Goal: Task Accomplishment & Management: Manage account settings

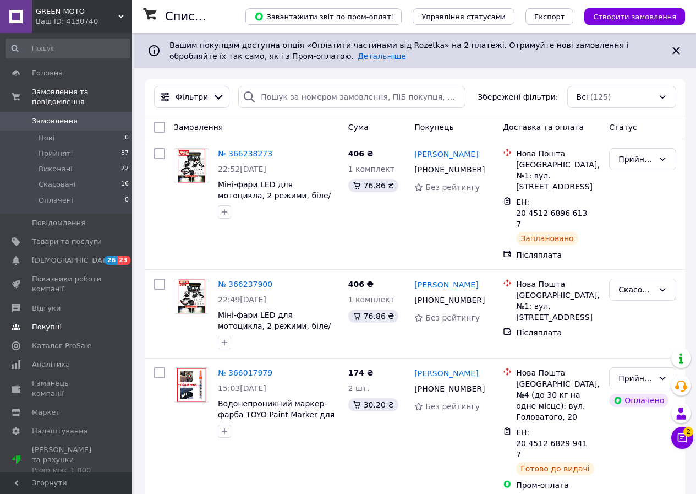
click at [52, 322] on span "Покупці" at bounding box center [47, 327] width 30 height 10
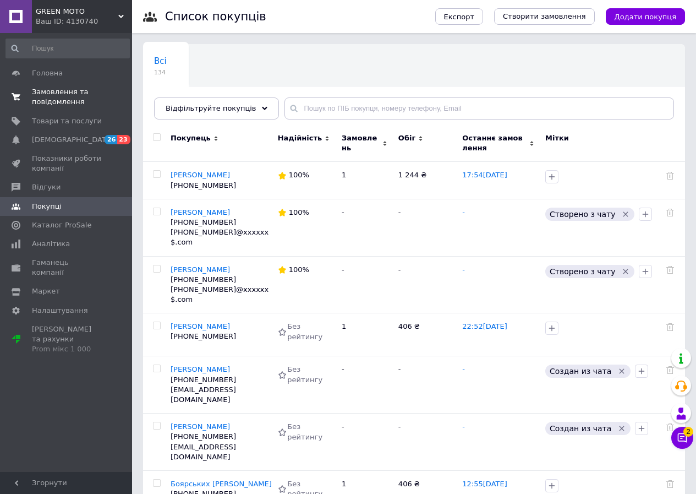
click at [69, 94] on span "Замовлення та повідомлення" at bounding box center [67, 97] width 70 height 20
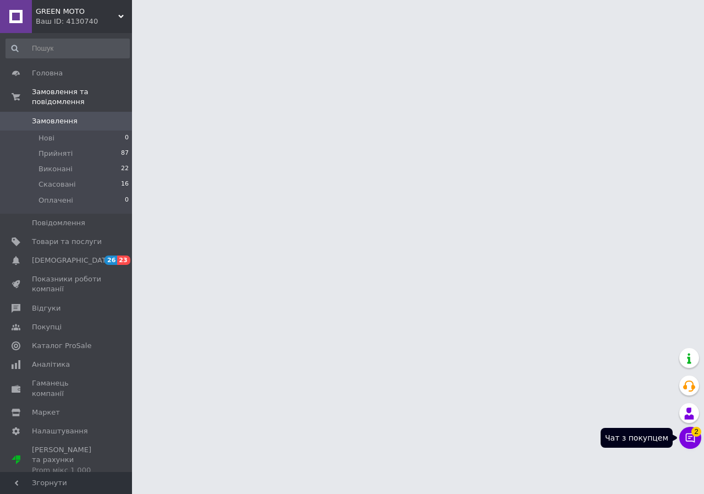
click at [683, 440] on button "Чат з покупцем 2" at bounding box center [691, 437] width 22 height 22
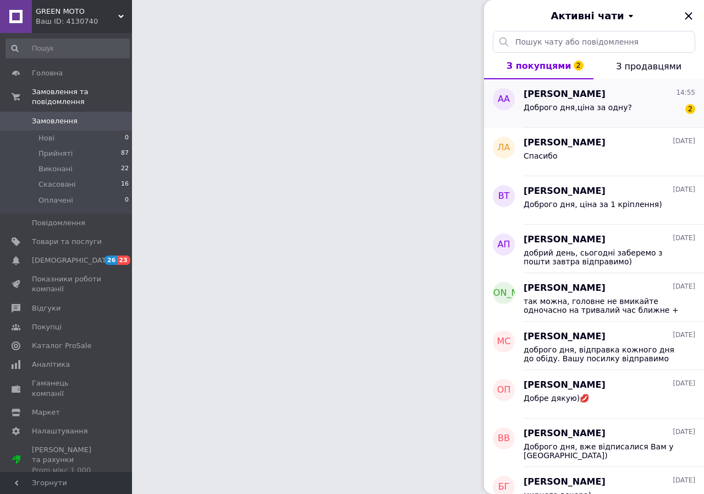
click at [569, 108] on span "Доброго дня,ціна за одну?" at bounding box center [578, 107] width 108 height 9
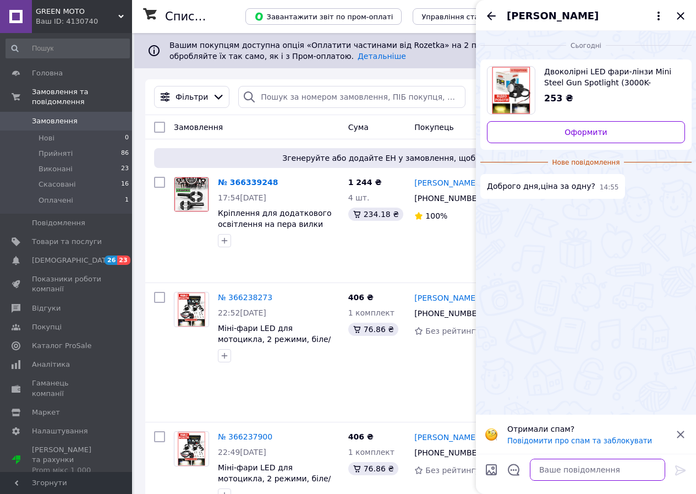
click at [555, 467] on textarea at bounding box center [597, 469] width 135 height 22
type textarea "доброго дня, так)"
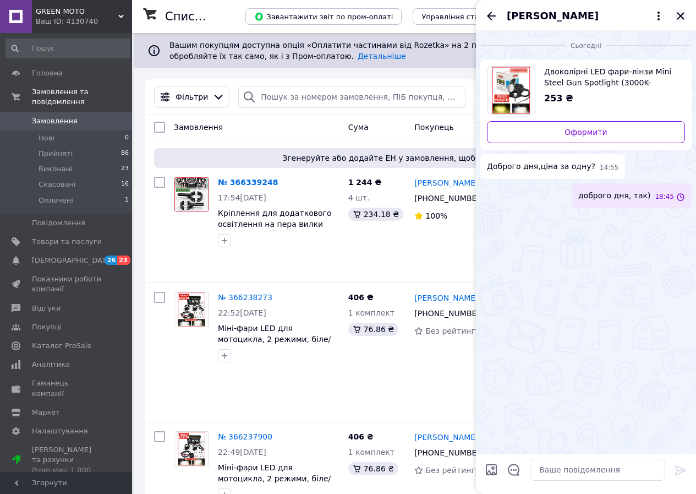
click at [683, 16] on icon "Закрити" at bounding box center [680, 15] width 13 height 13
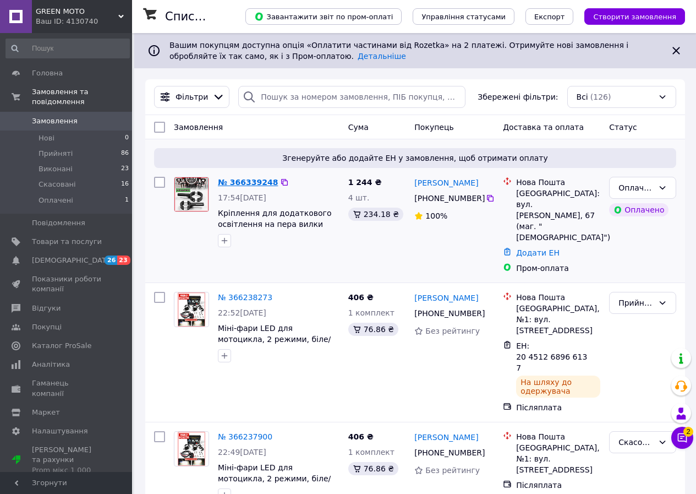
click at [244, 182] on link "№ 366339248" at bounding box center [248, 182] width 60 height 9
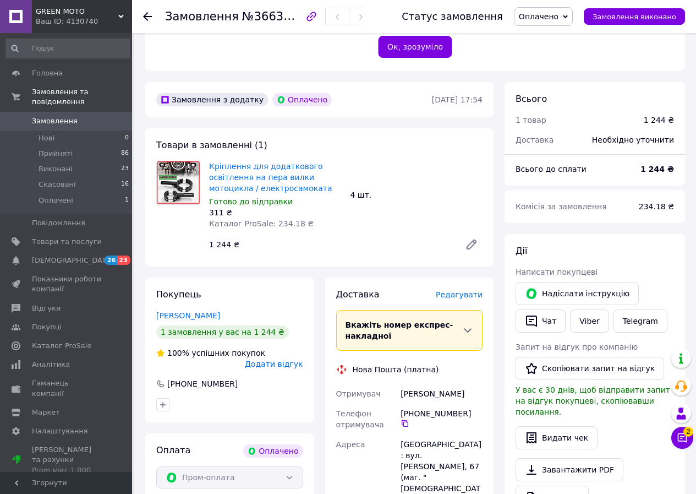
scroll to position [495, 0]
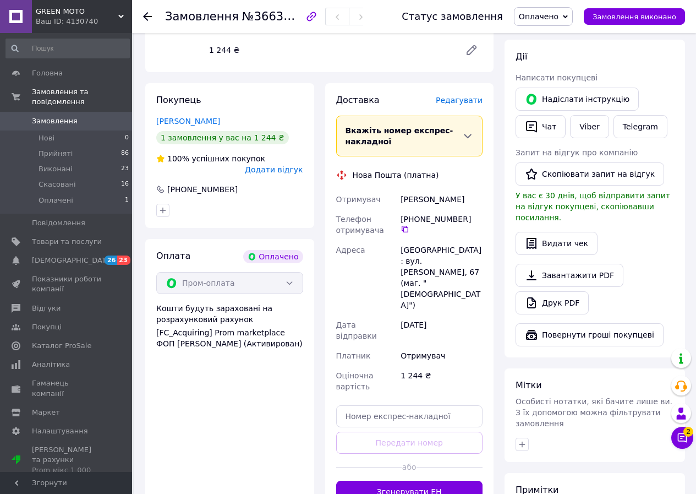
click at [401, 480] on button "Згенерувати ЕН" at bounding box center [409, 491] width 147 height 22
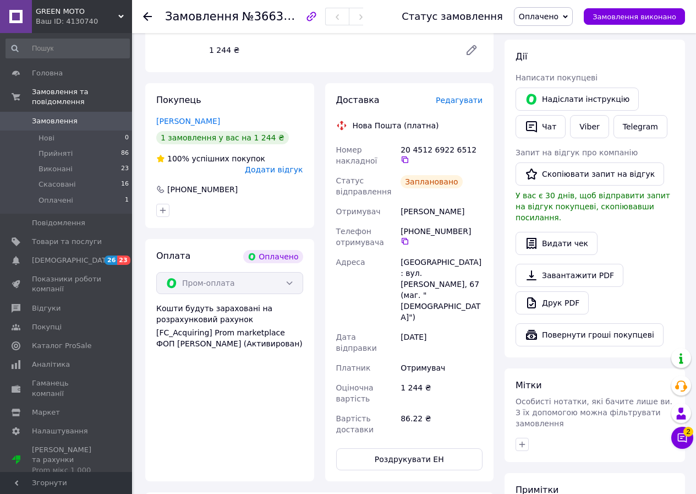
click at [35, 112] on link "Замовлення 0" at bounding box center [67, 121] width 135 height 19
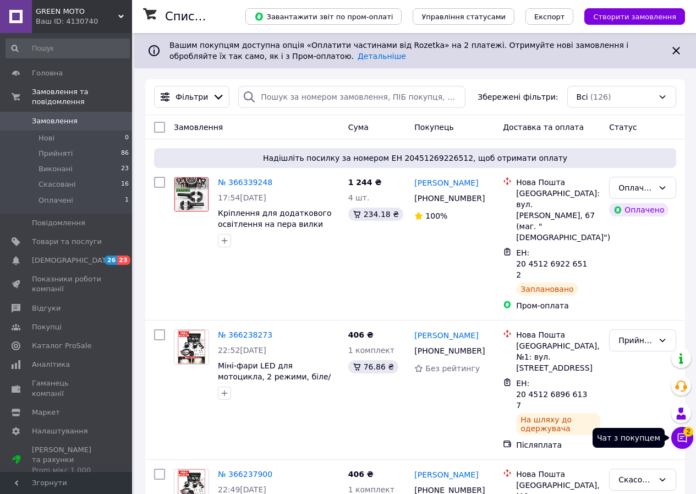
click at [680, 435] on icon at bounding box center [682, 437] width 11 height 11
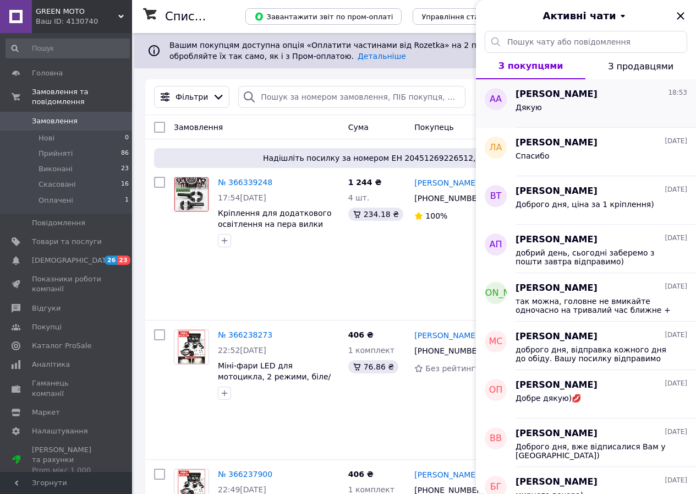
click at [568, 108] on div "Дякую" at bounding box center [602, 110] width 172 height 18
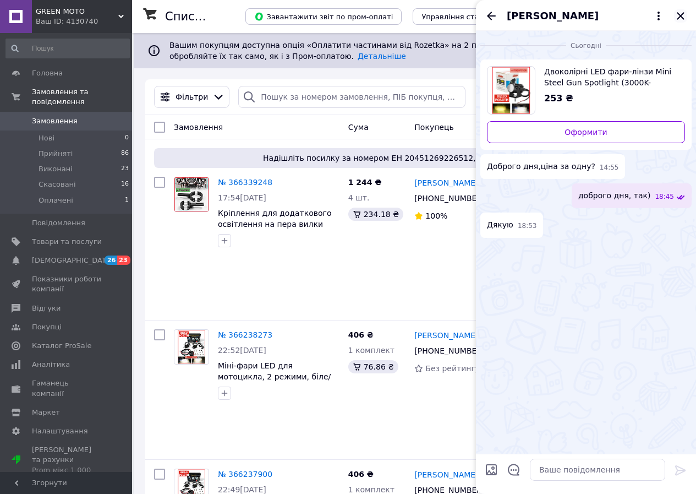
click at [684, 11] on icon "Закрити" at bounding box center [680, 15] width 13 height 13
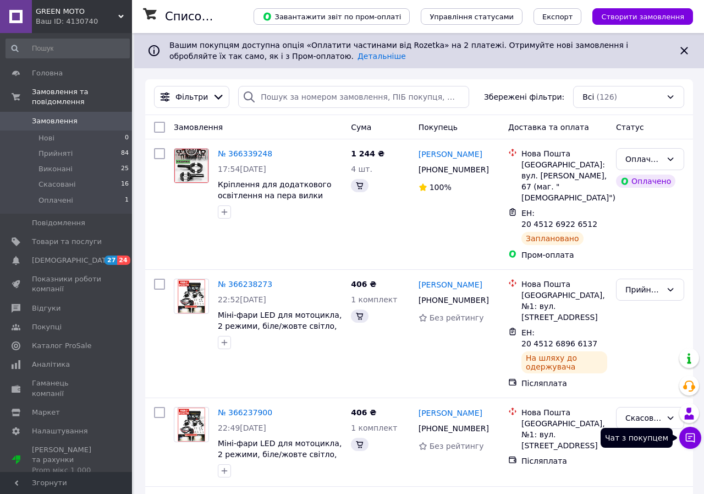
click at [689, 441] on button "Чат з покупцем" at bounding box center [691, 437] width 22 height 22
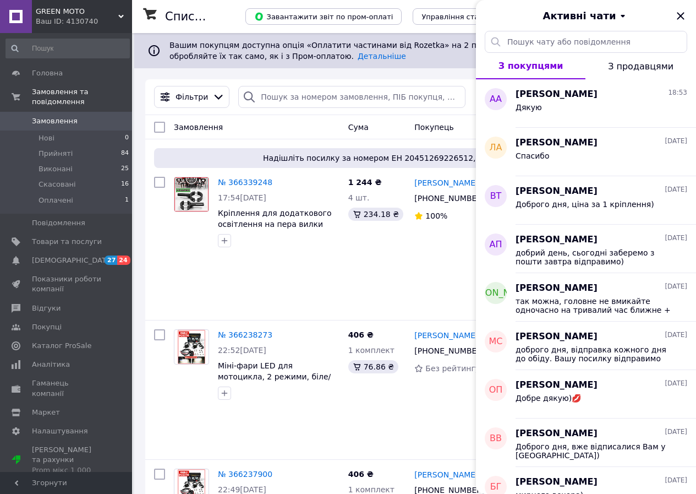
click at [639, 64] on span "З продавцями" at bounding box center [640, 66] width 65 height 10
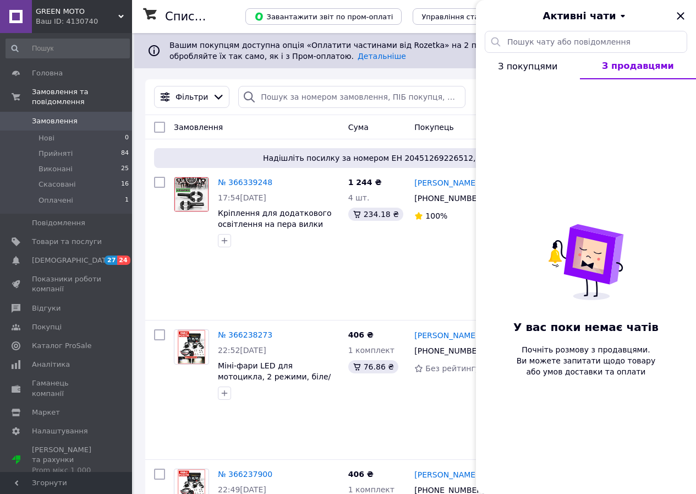
click at [561, 69] on button "З покупцями" at bounding box center [528, 66] width 104 height 26
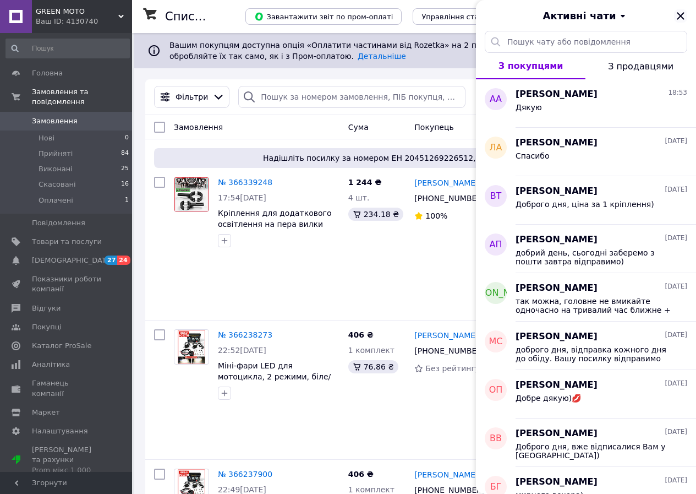
click at [681, 14] on icon "Закрити" at bounding box center [680, 15] width 13 height 13
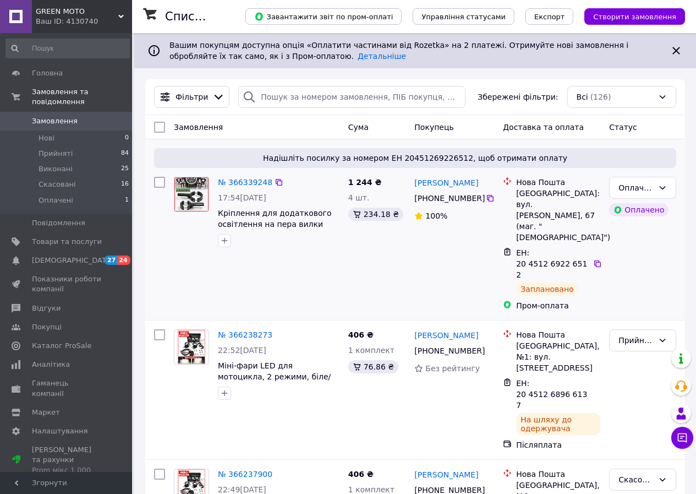
click at [557, 254] on span "ЕН: 20 4512 6922 6512" at bounding box center [551, 263] width 71 height 31
copy div "ЕН: 20 4512 6922 6512"
drag, startPoint x: 477, startPoint y: 199, endPoint x: 410, endPoint y: 177, distance: 70.6
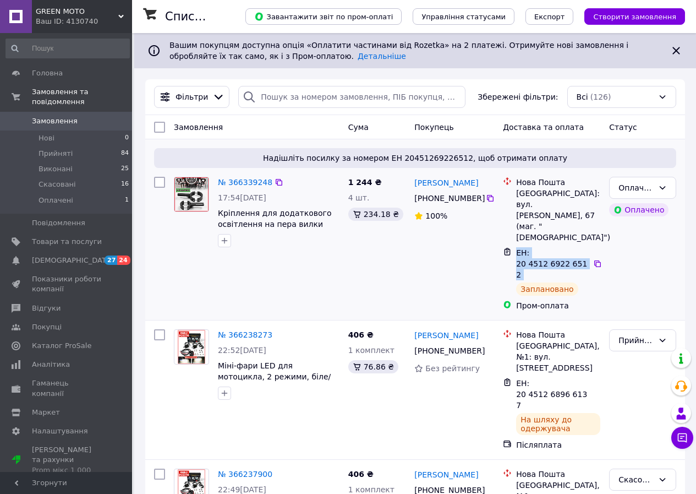
click at [410, 177] on div "Евгений Ветошнов +380 99 074 75 10 100%" at bounding box center [454, 243] width 89 height 143
copy div "Евгений Ветошнов +380 99 074 75 10"
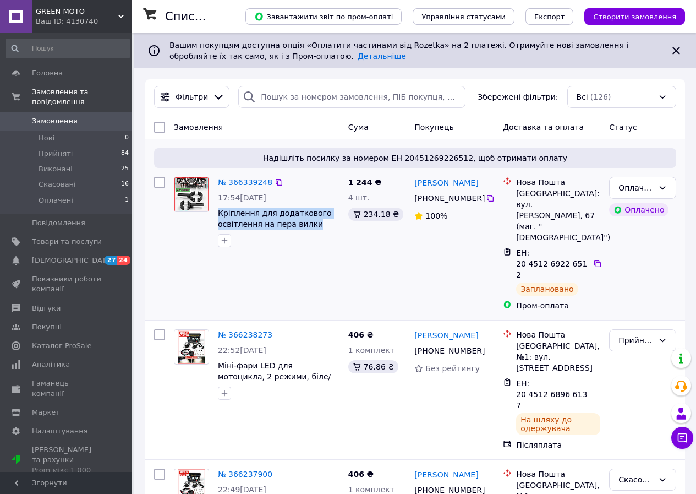
drag, startPoint x: 321, startPoint y: 223, endPoint x: 216, endPoint y: 213, distance: 106.1
click at [216, 213] on div "№ 366339248 17:54, 12.10.2025 Кріплення для додаткового освітлення на пера вилк…" at bounding box center [278, 211] width 130 height 79
copy span "Кріплення для додаткового освітлення на пера вилки"
click at [673, 264] on div "Оплачено Оплачено" at bounding box center [643, 243] width 76 height 143
click at [661, 189] on icon at bounding box center [662, 187] width 9 height 9
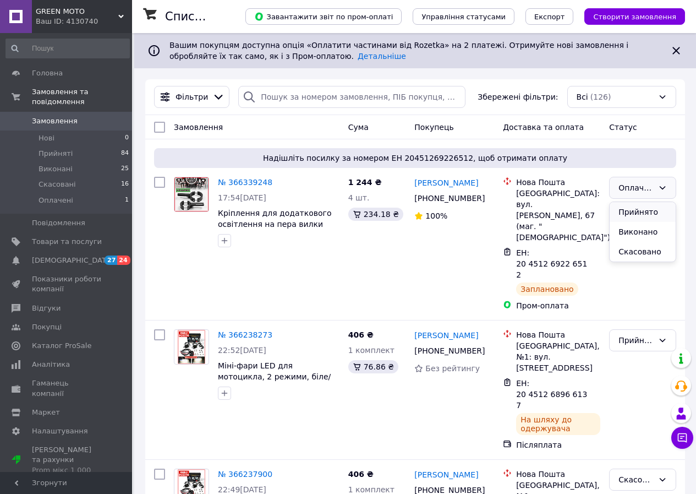
click at [642, 210] on li "Прийнято" at bounding box center [643, 212] width 66 height 20
click at [244, 184] on link "№ 366339248" at bounding box center [245, 182] width 54 height 9
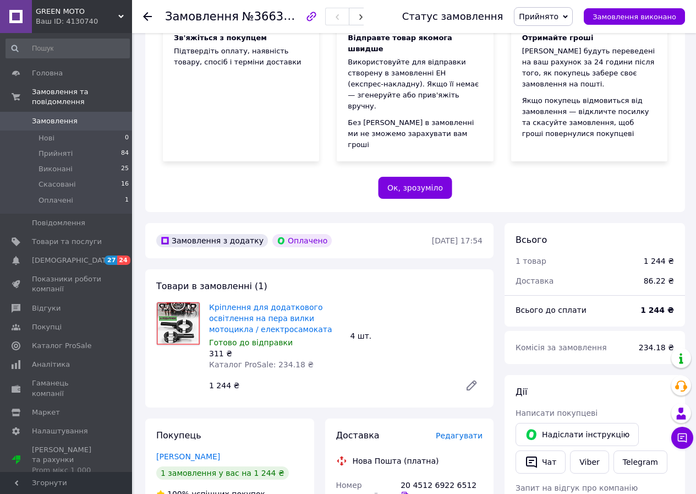
scroll to position [165, 0]
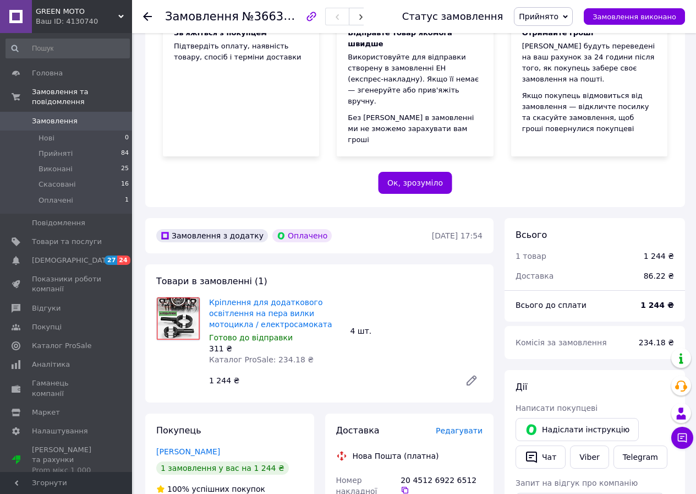
click at [44, 112] on link "Замовлення 0" at bounding box center [67, 121] width 135 height 19
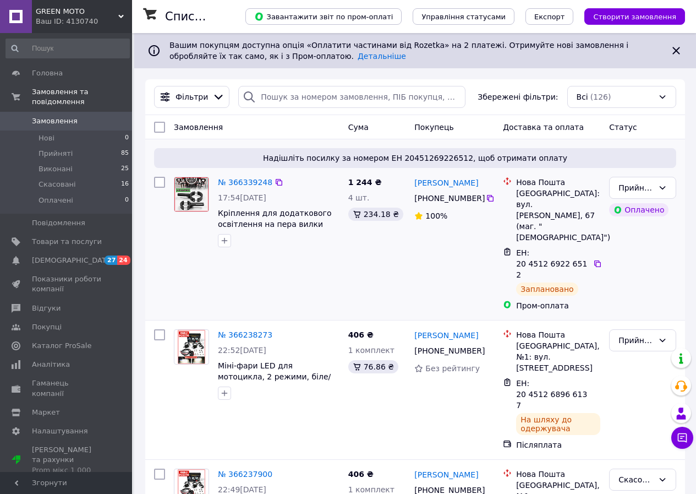
click at [471, 199] on div "[PHONE_NUMBER]" at bounding box center [448, 197] width 73 height 15
copy div "[PHONE_NUMBER]"
click at [675, 261] on div "Прийнято Оплачено" at bounding box center [643, 243] width 76 height 143
